Goal: Find specific page/section: Find specific page/section

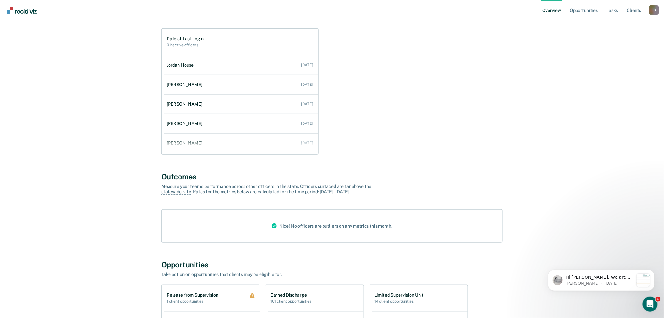
scroll to position [35, 0]
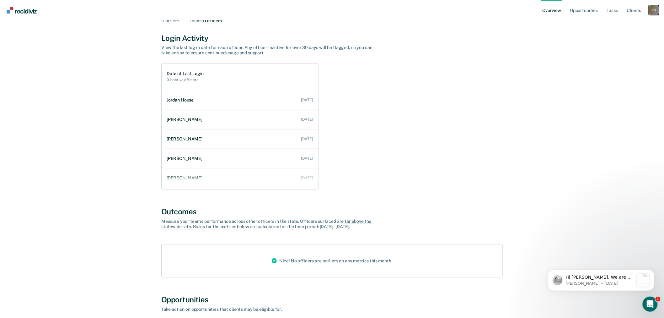
click at [656, 11] on div "F S" at bounding box center [654, 10] width 10 height 10
click at [629, 39] on link "Go to Operations" at bounding box center [628, 40] width 51 height 5
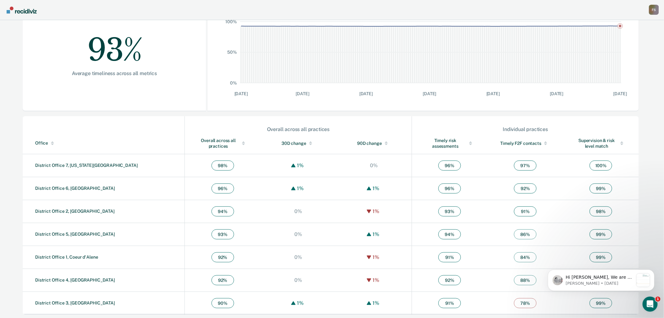
scroll to position [120, 0]
click at [90, 255] on link "District Office 1, Coeur d'Alene" at bounding box center [66, 255] width 63 height 5
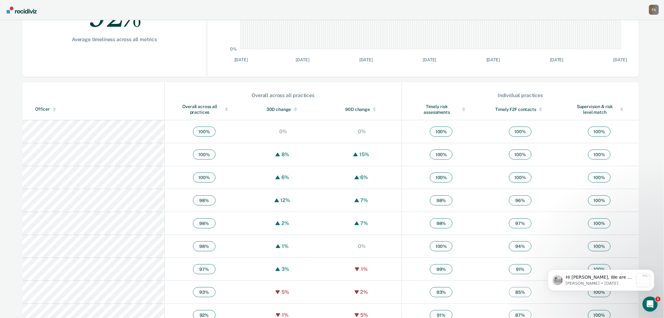
scroll to position [149, 0]
